Goal: Task Accomplishment & Management: Manage account settings

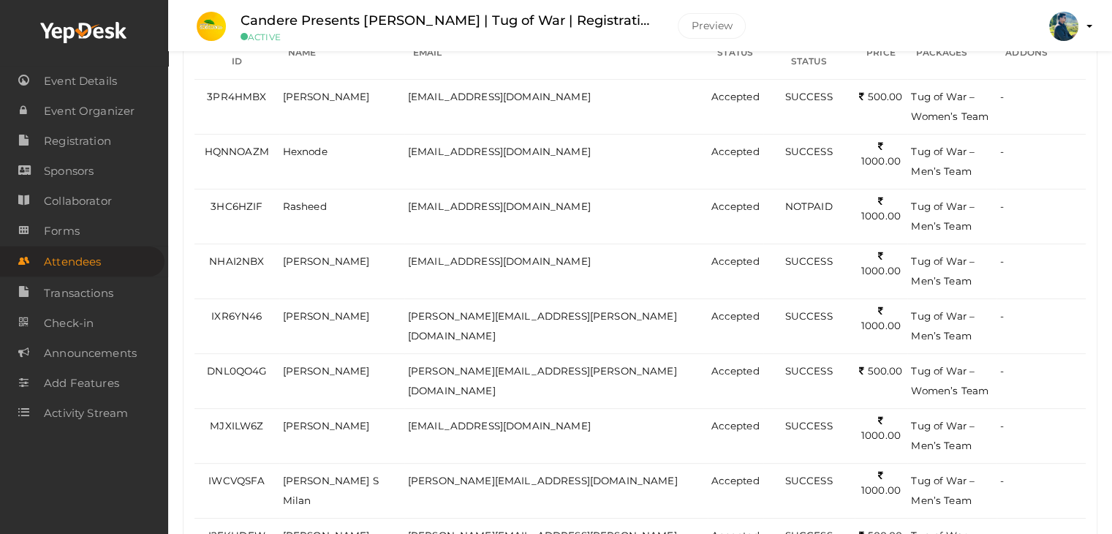
scroll to position [373, 0]
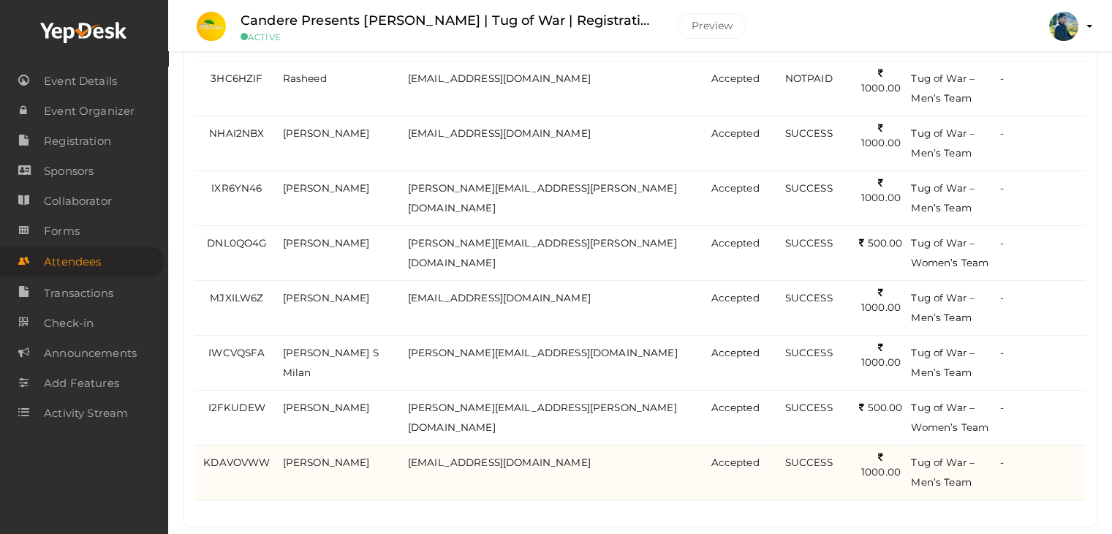
drag, startPoint x: 212, startPoint y: 138, endPoint x: 1012, endPoint y: 437, distance: 853.7
click at [1012, 437] on table "REFERENCE ID NAME EMAIL STATUS PAYMENT STATUS PRICE PACKAGES ADDONS 3PR4HMBX Vi…" at bounding box center [639, 199] width 891 height 602
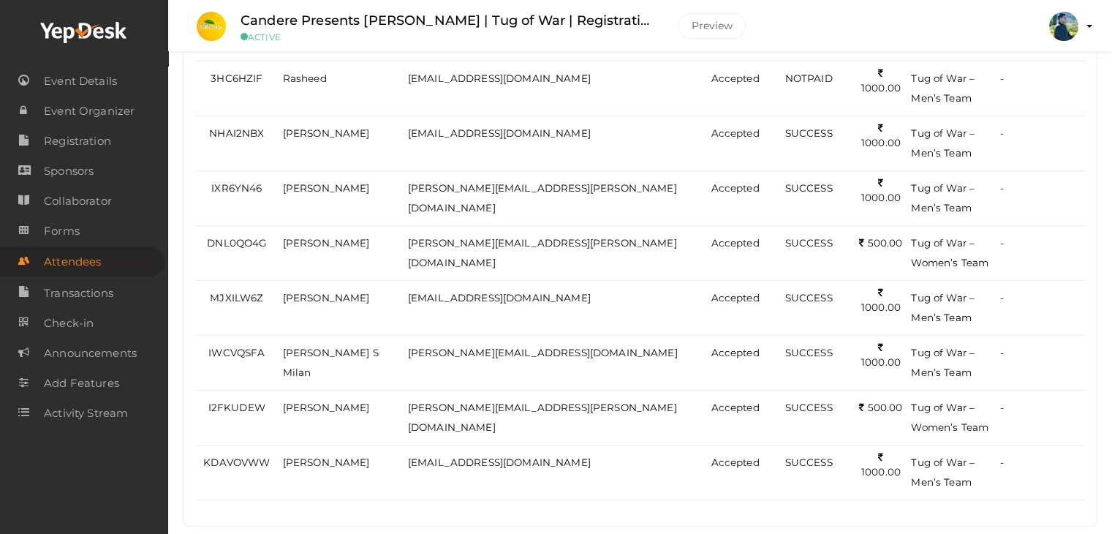
click at [787, 489] on div "Booked for Today Today Tomorrow This Week Custom Date All Attendees All Yet to …" at bounding box center [640, 152] width 913 height 748
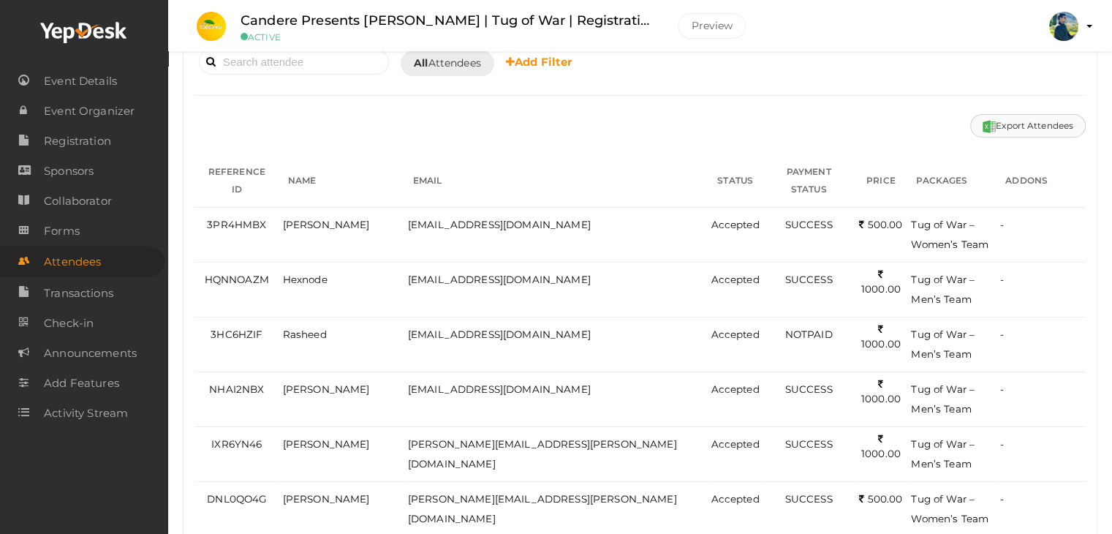
scroll to position [0, 0]
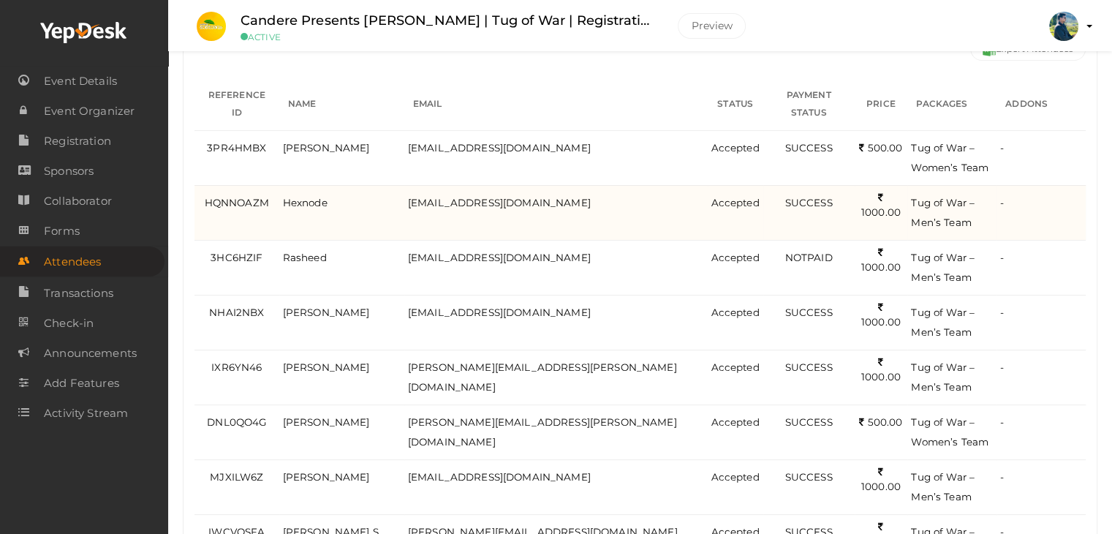
scroll to position [219, 0]
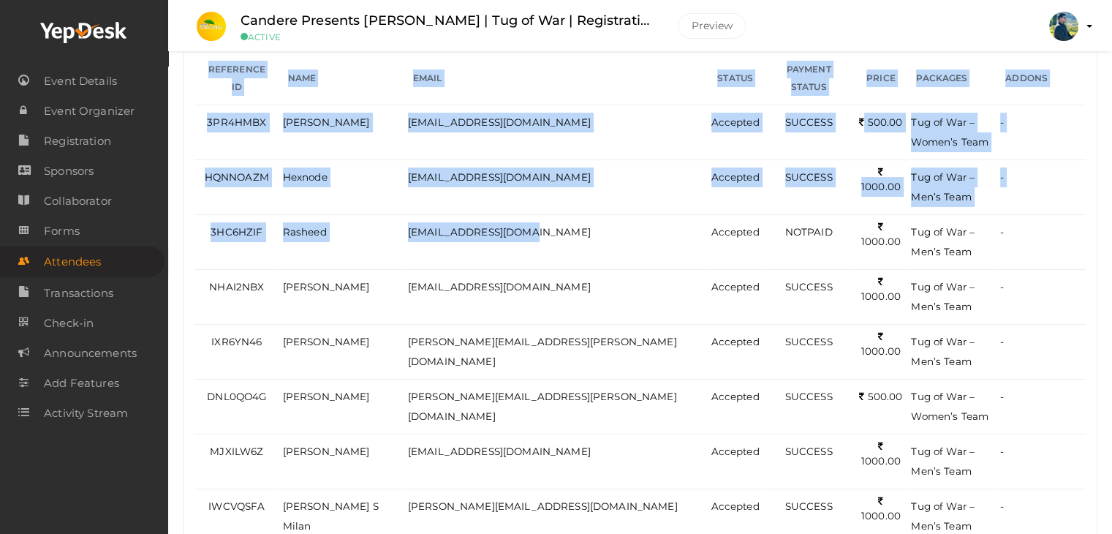
drag, startPoint x: 574, startPoint y: 208, endPoint x: 178, endPoint y: 217, distance: 395.7
click at [178, 217] on div "10 Total Applications 0 Total Tickets Sold 1 Yet To Pay 0 Yet To Accept 1 Yet T…" at bounding box center [640, 245] width 944 height 929
click at [177, 217] on div "10 Total Applications 0 Total Tickets Sold 1 Yet To Pay 0 Yet To Accept 1 Yet T…" at bounding box center [640, 245] width 944 height 929
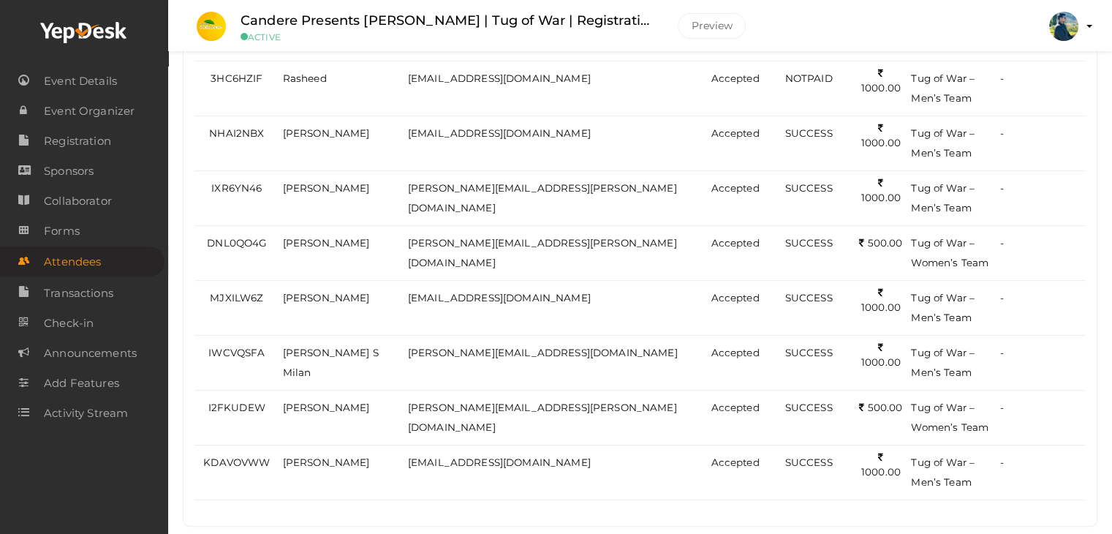
scroll to position [7, 0]
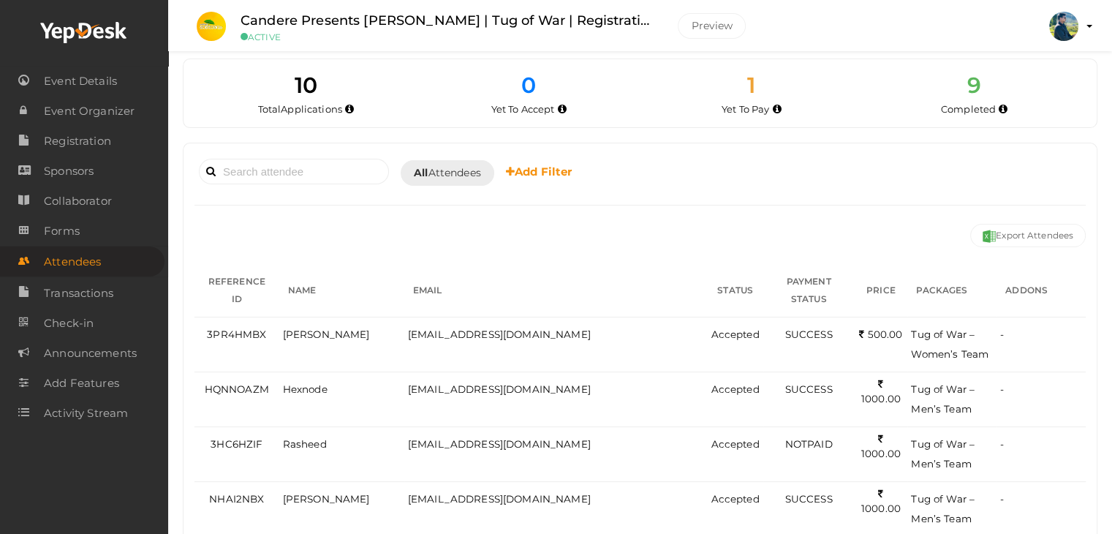
drag, startPoint x: 736, startPoint y: 182, endPoint x: 684, endPoint y: 175, distance: 53.1
click at [684, 175] on div "Booked for [DATE] [DATE] [DATE] This Week Custom Date All Attendees All Yet to …" at bounding box center [639, 172] width 891 height 36
